Goal: Find specific page/section: Find specific page/section

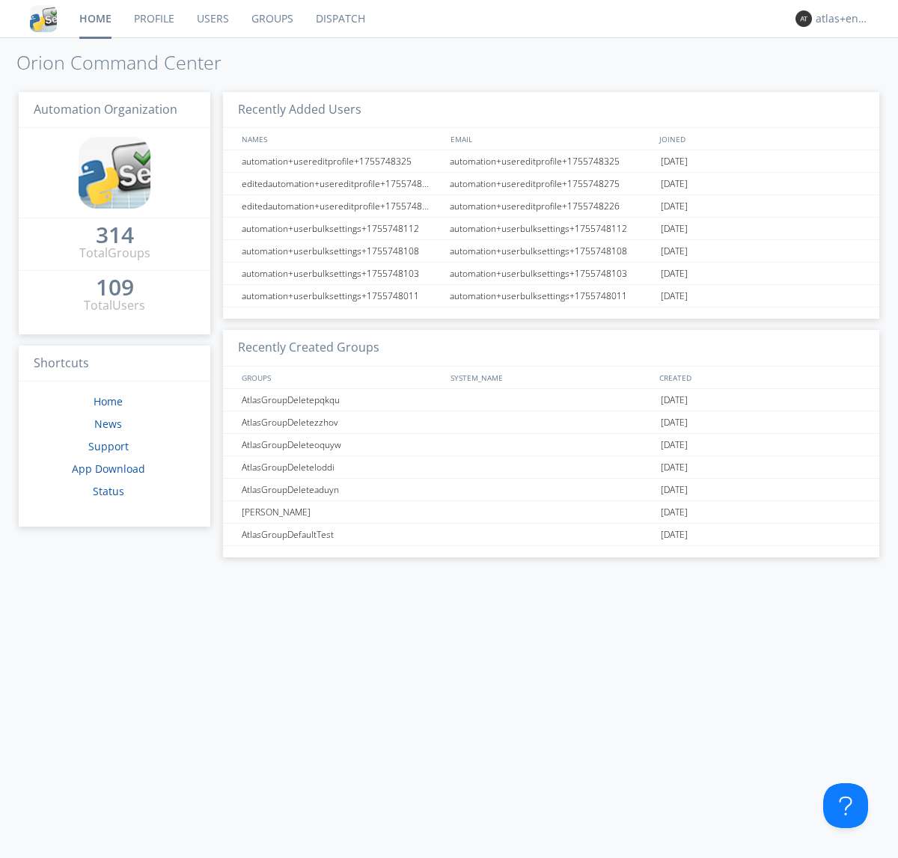
click at [339, 19] on link "Dispatch" at bounding box center [341, 18] width 72 height 37
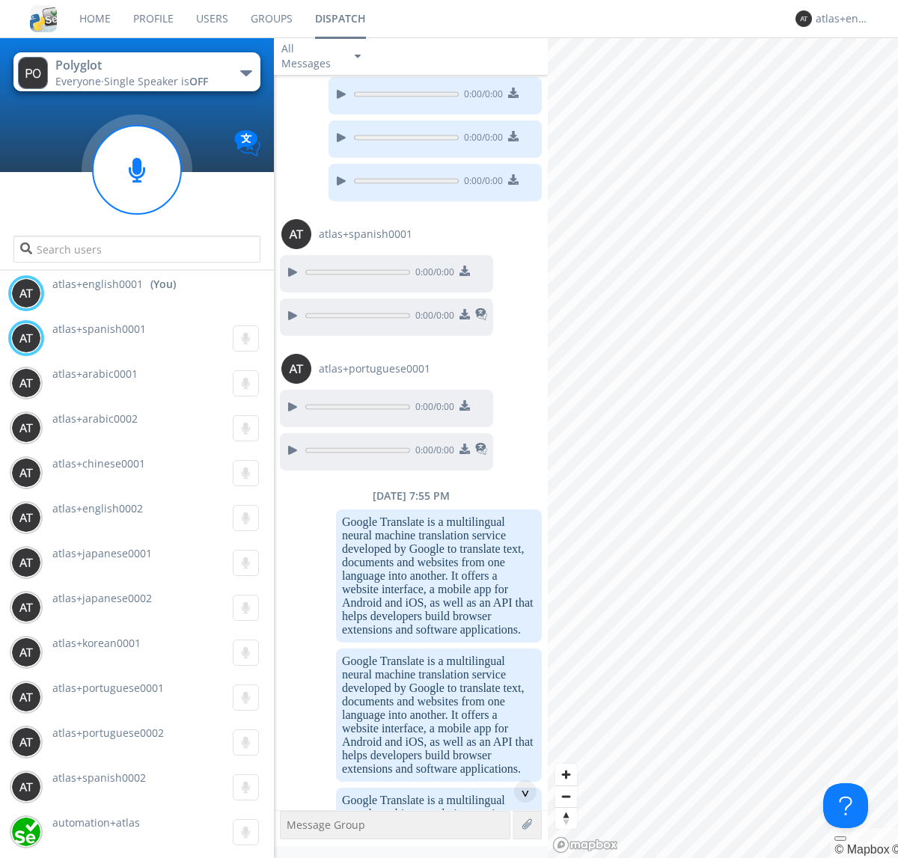
scroll to position [1393, 0]
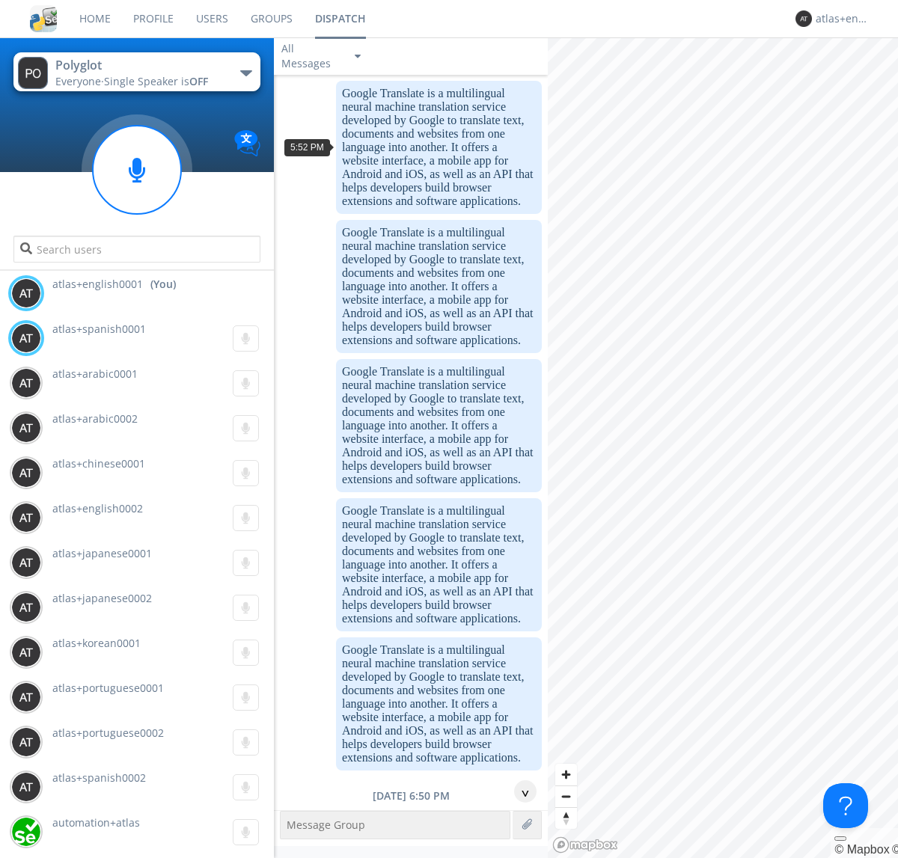
scroll to position [2005, 0]
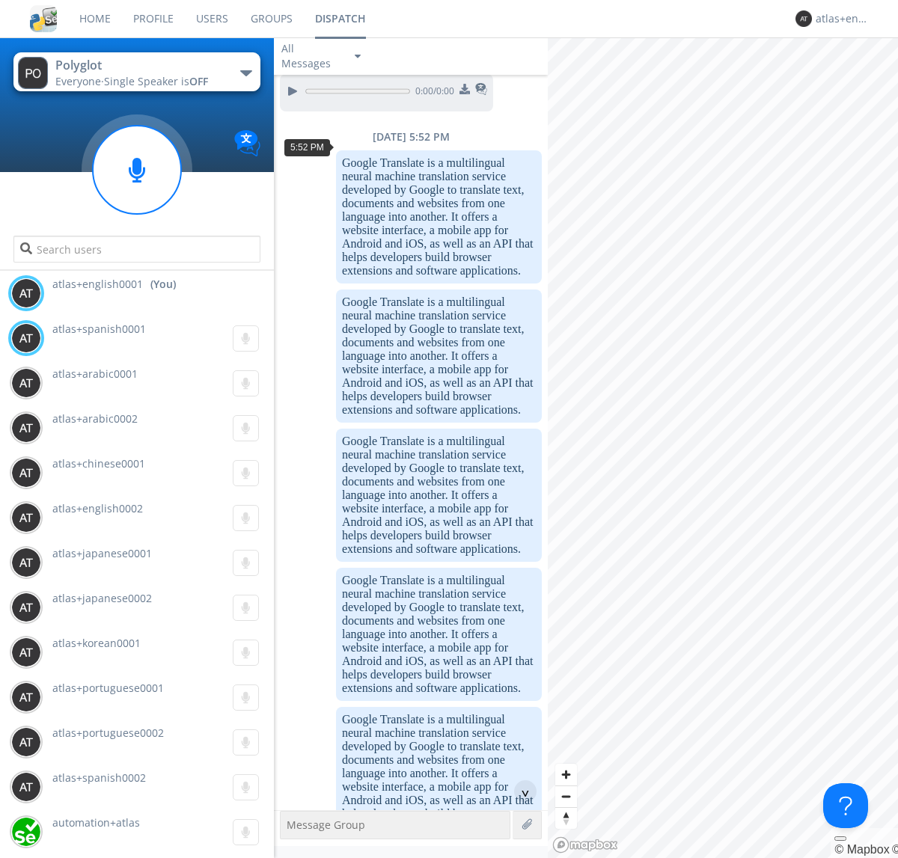
click at [519, 792] on div "^" at bounding box center [525, 791] width 22 height 22
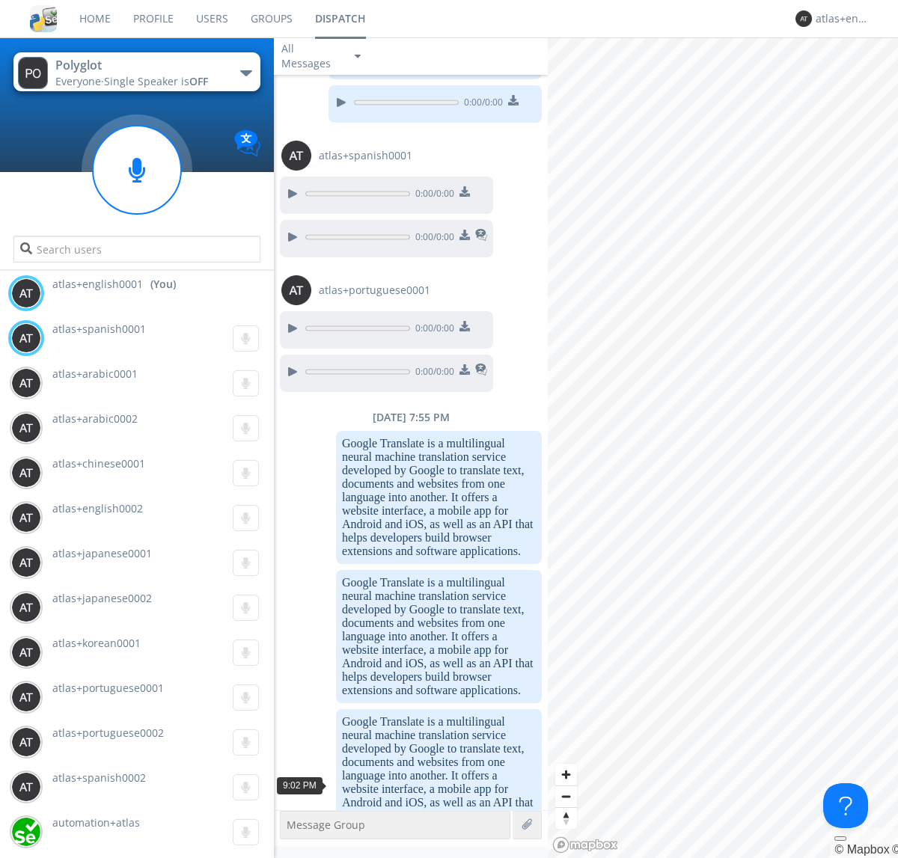
scroll to position [3430, 0]
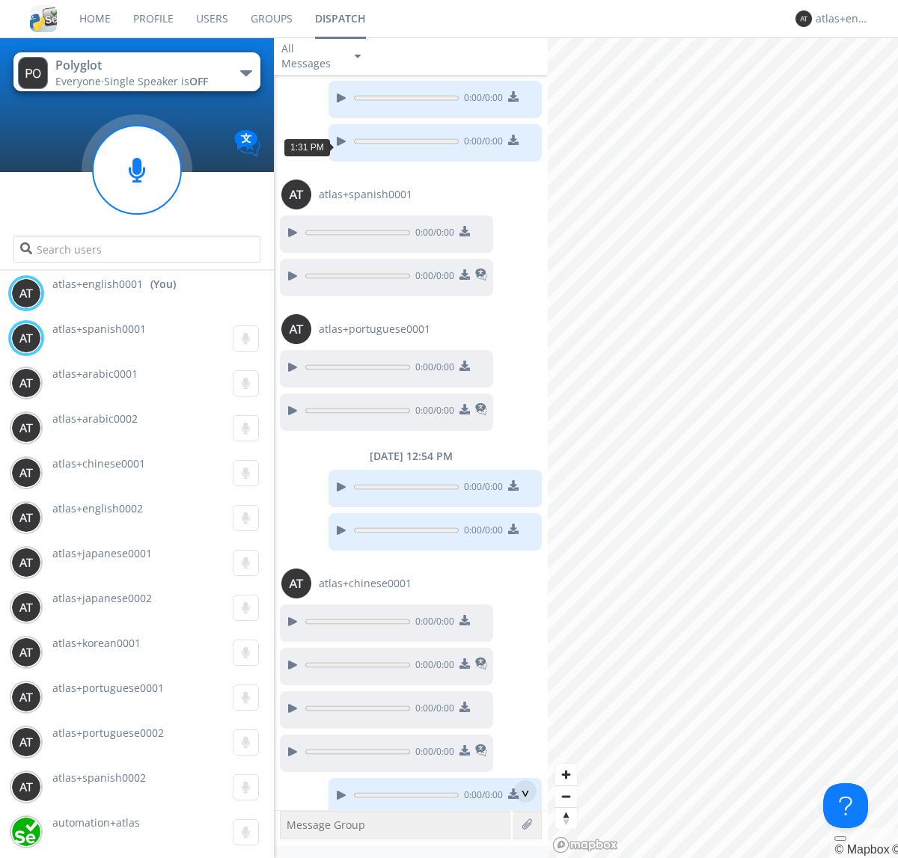
scroll to position [1518, 0]
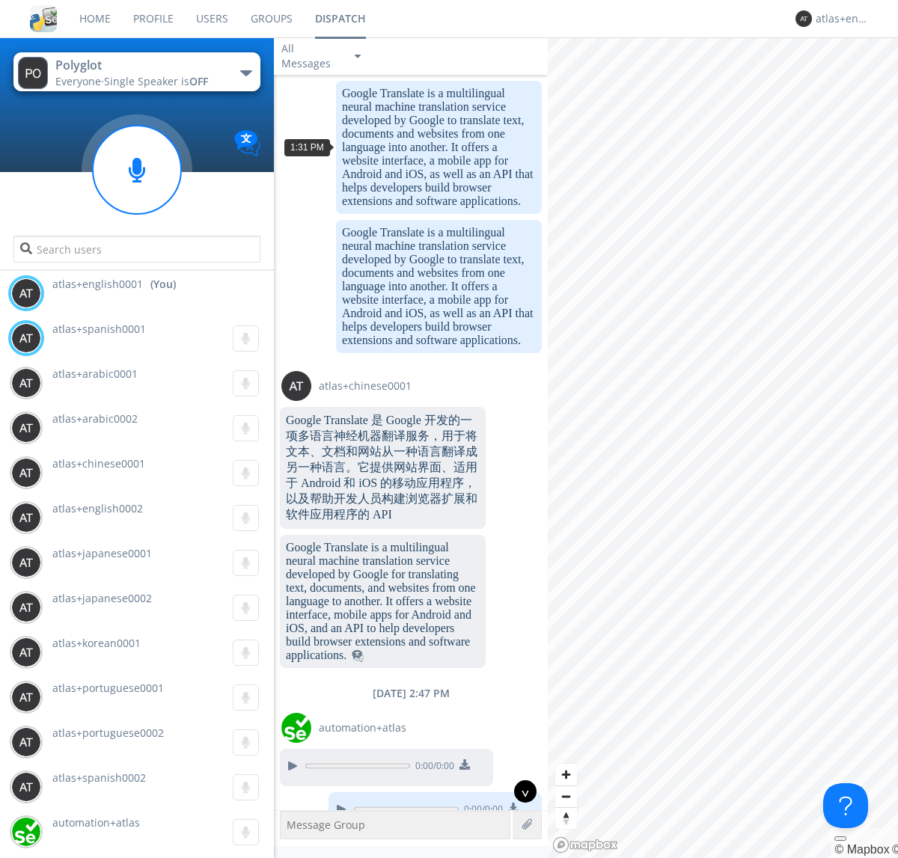
click at [519, 792] on div "^" at bounding box center [525, 791] width 22 height 22
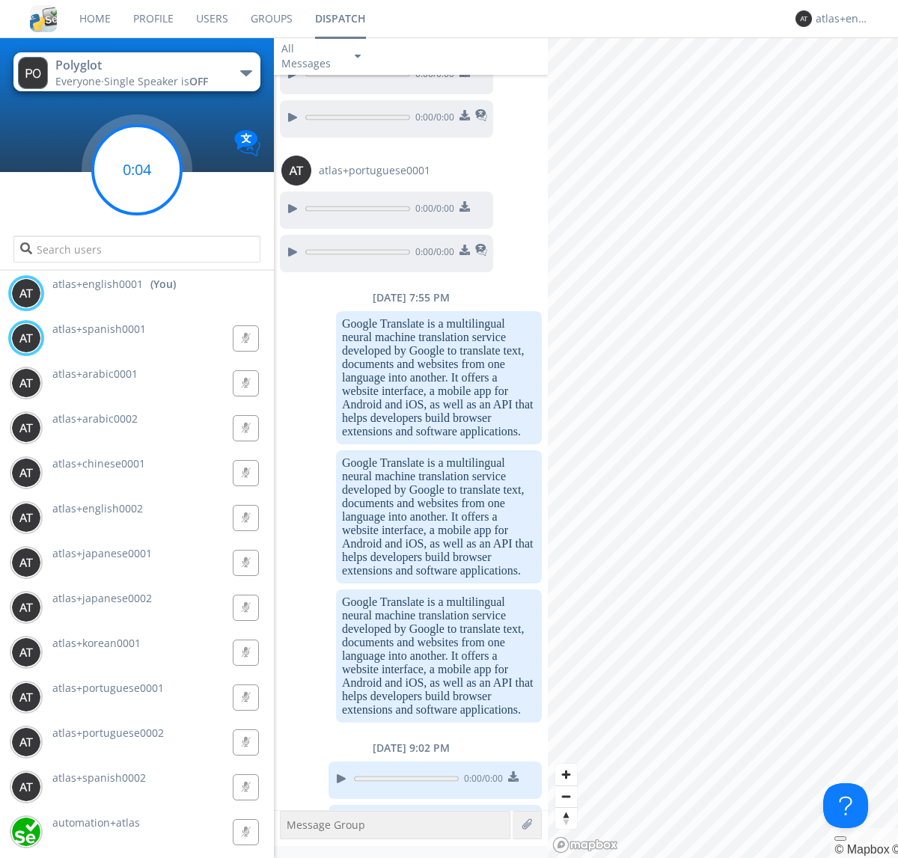
scroll to position [4934, 0]
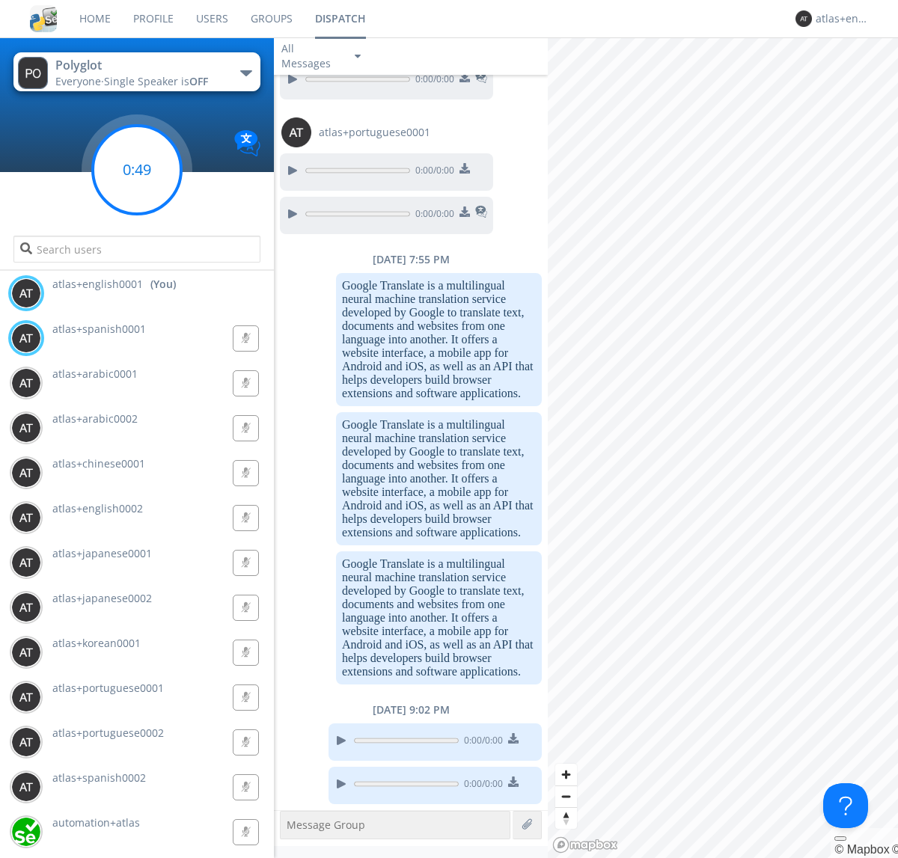
click at [137, 170] on g at bounding box center [137, 170] width 88 height 88
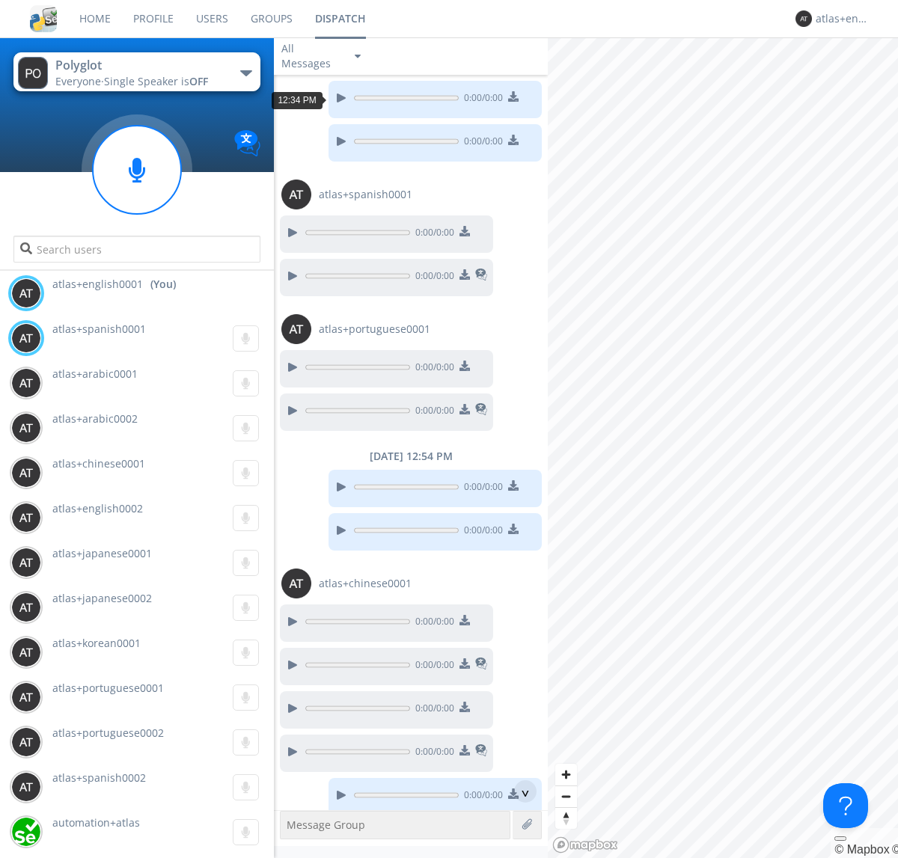
scroll to position [563, 0]
click at [519, 792] on div "^" at bounding box center [525, 791] width 22 height 22
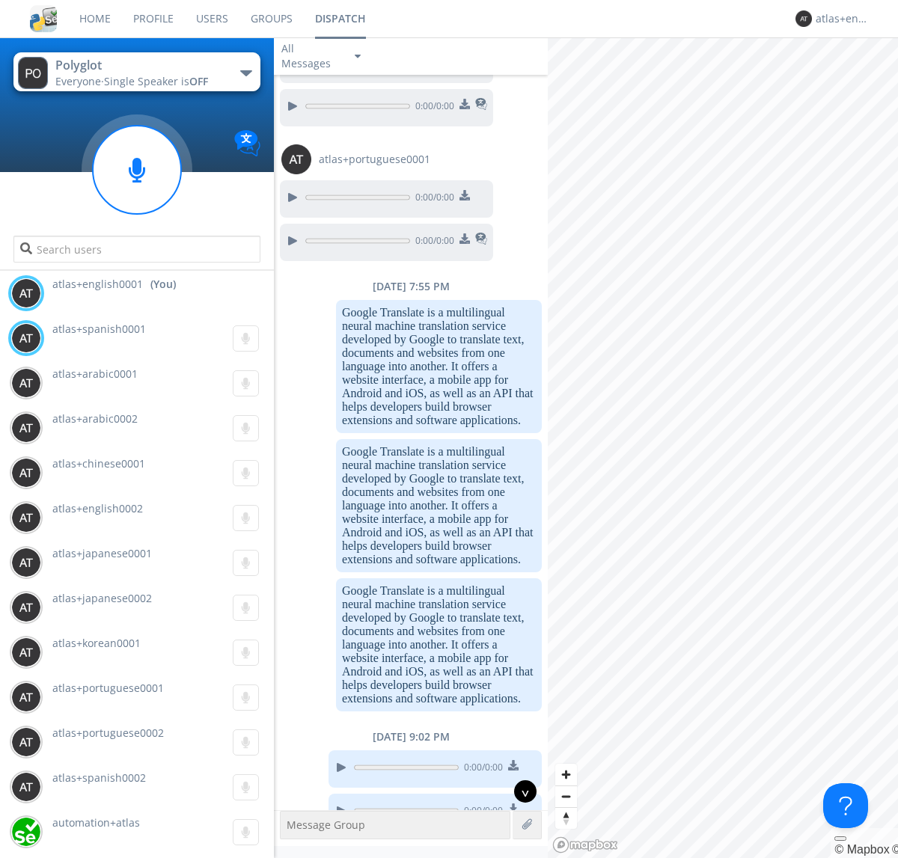
scroll to position [5425, 0]
